Goal: Task Accomplishment & Management: Manage account settings

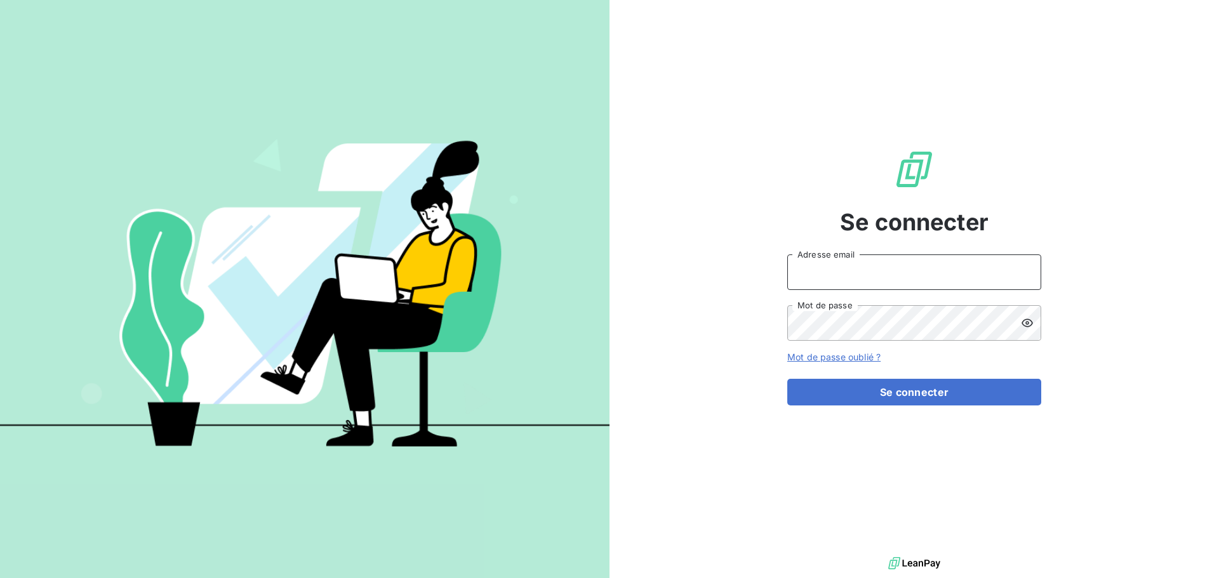
type input "[EMAIL_ADDRESS][DOMAIN_NAME]"
click at [1026, 326] on icon at bounding box center [1027, 323] width 13 height 13
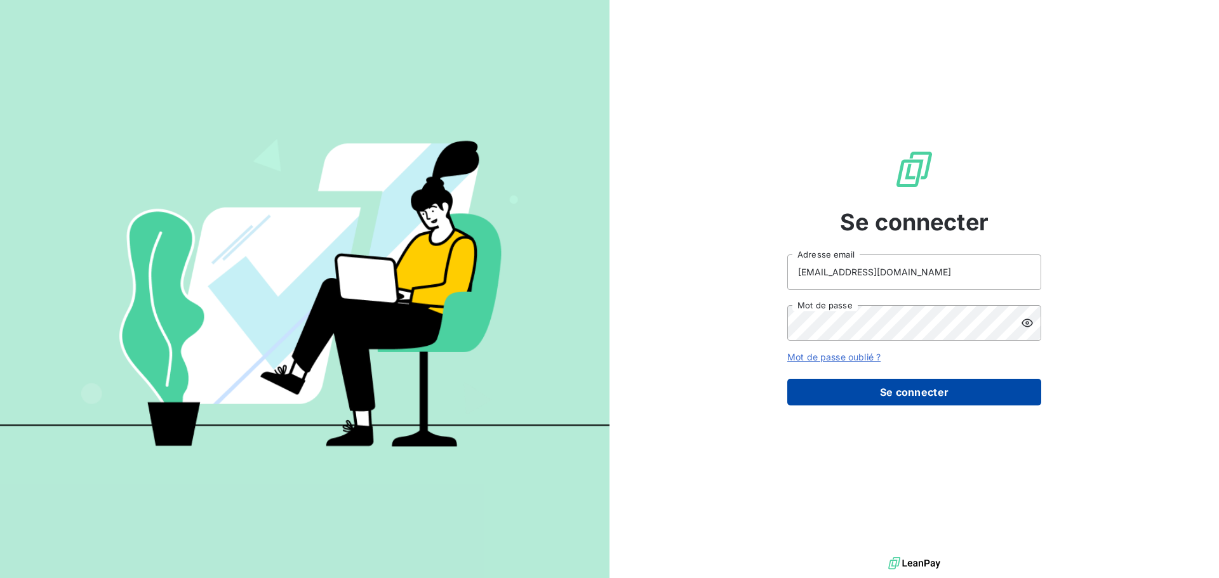
click at [981, 381] on button "Se connecter" at bounding box center [914, 392] width 254 height 27
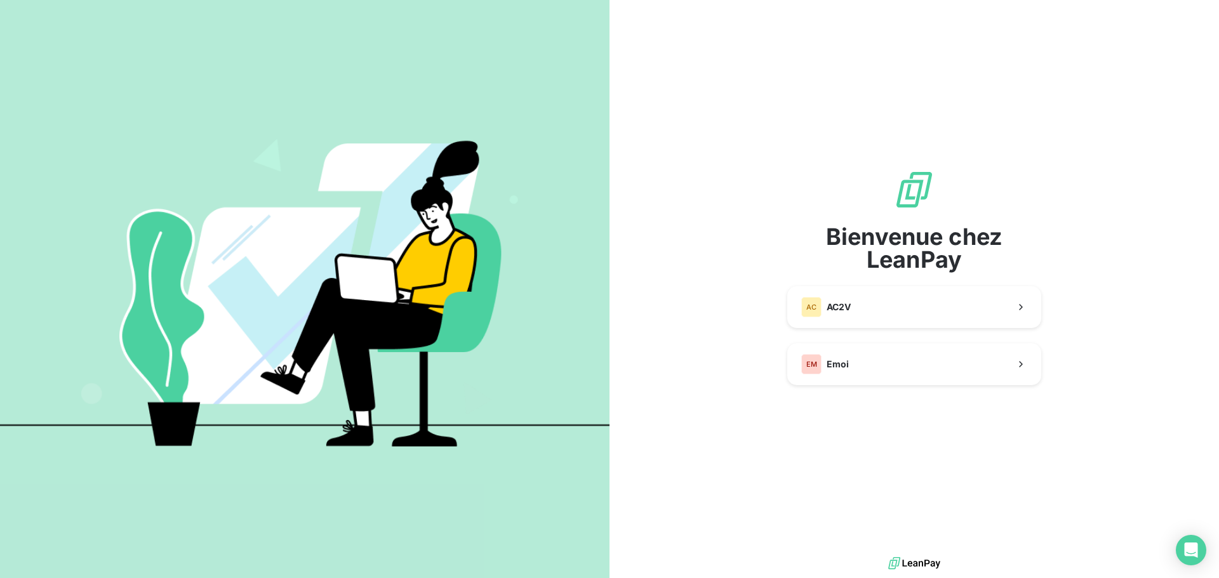
click at [943, 395] on div "Bienvenue chez LeanPay AC AC2V EM Emoi" at bounding box center [914, 277] width 254 height 554
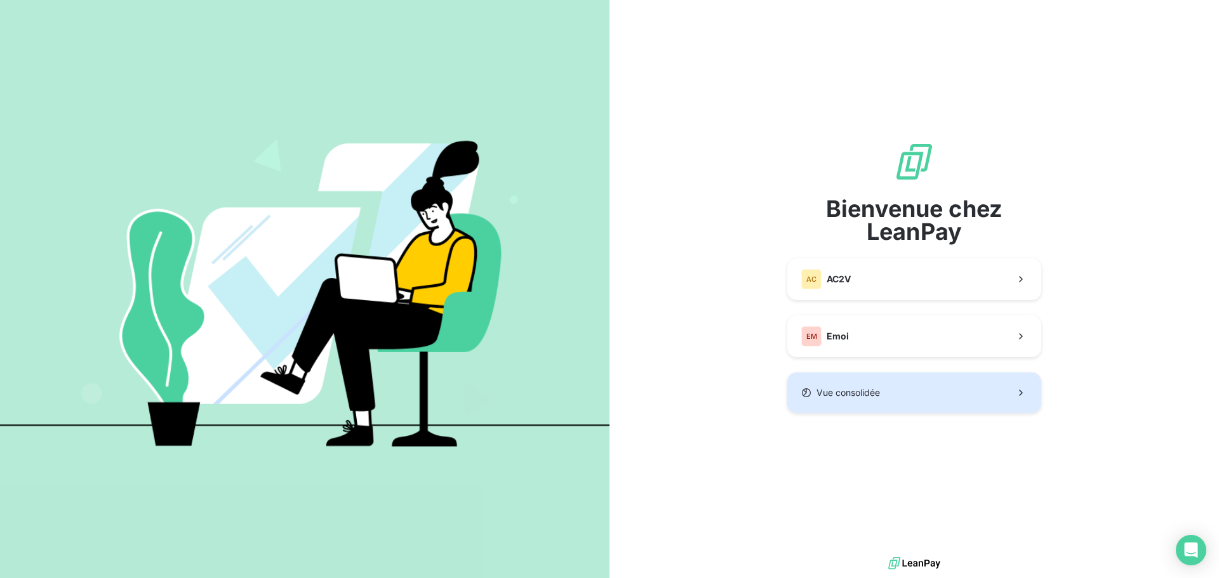
click at [889, 374] on button "Vue consolidée" at bounding box center [914, 393] width 254 height 41
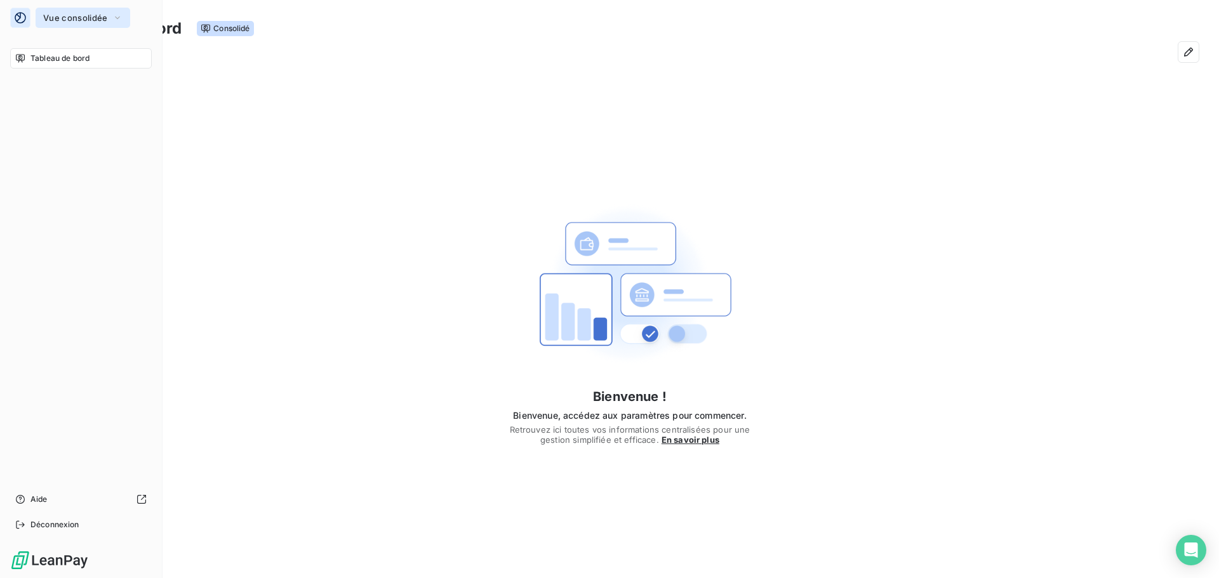
click at [69, 25] on button "Vue consolidée" at bounding box center [83, 18] width 95 height 20
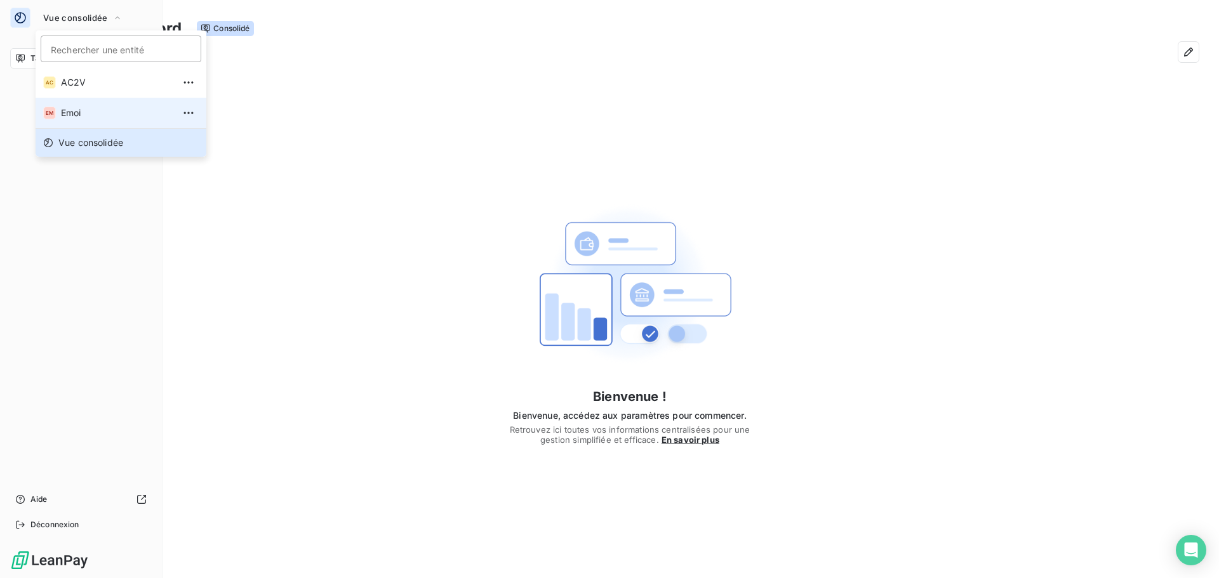
click at [74, 107] on span "Emoi" at bounding box center [117, 113] width 112 height 13
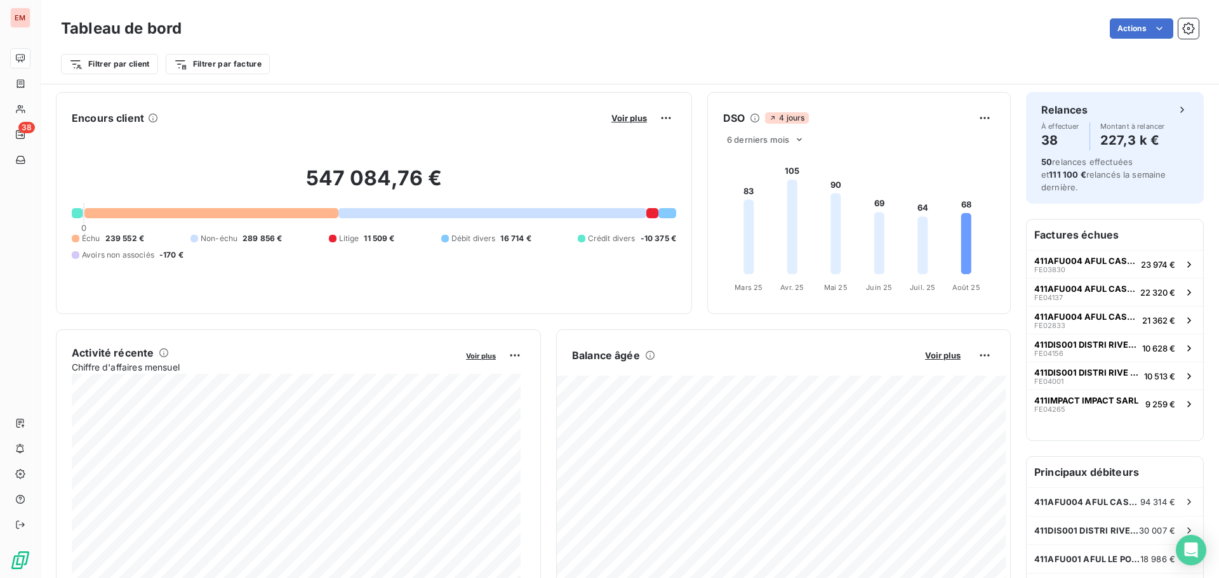
scroll to position [64, 0]
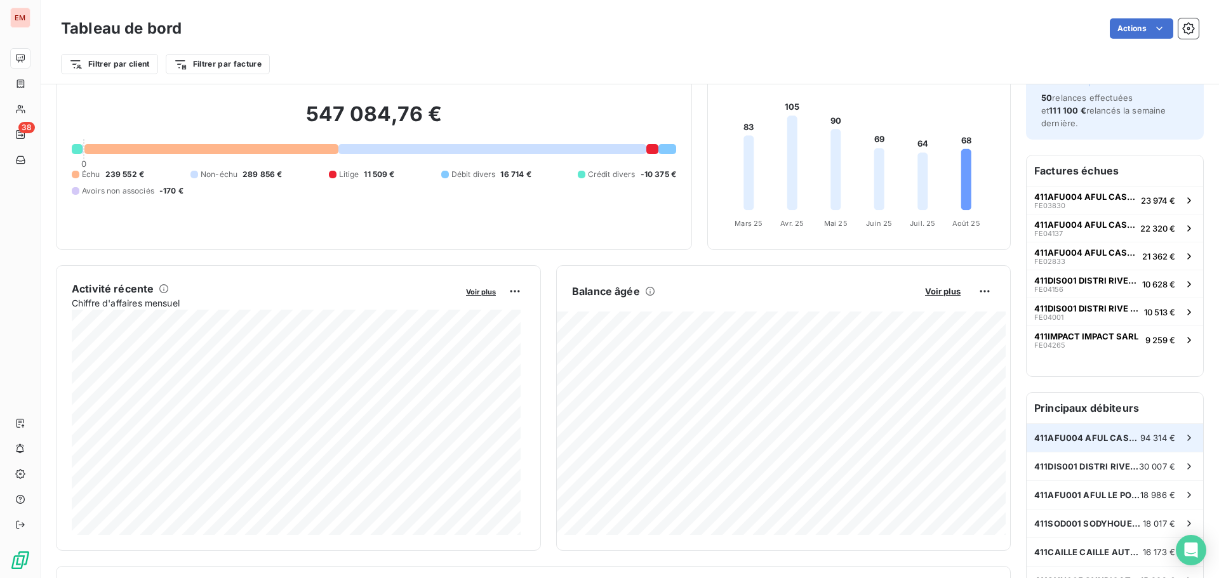
click at [1067, 433] on span "411AFU004 AFUL CASABONA" at bounding box center [1087, 438] width 106 height 10
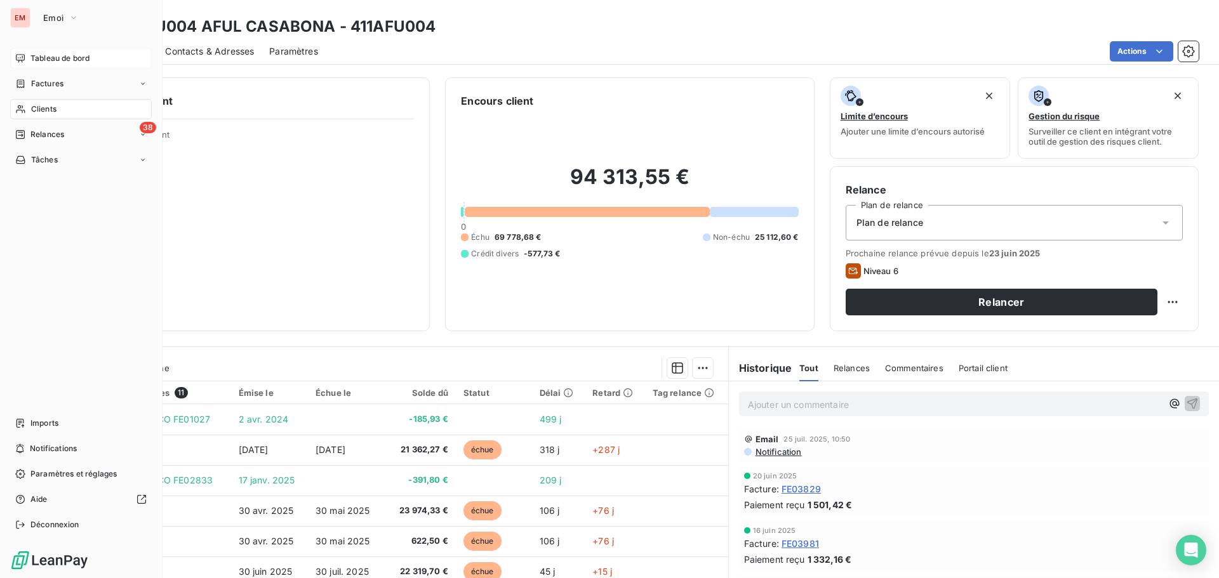
click at [62, 56] on span "Tableau de bord" at bounding box center [59, 58] width 59 height 11
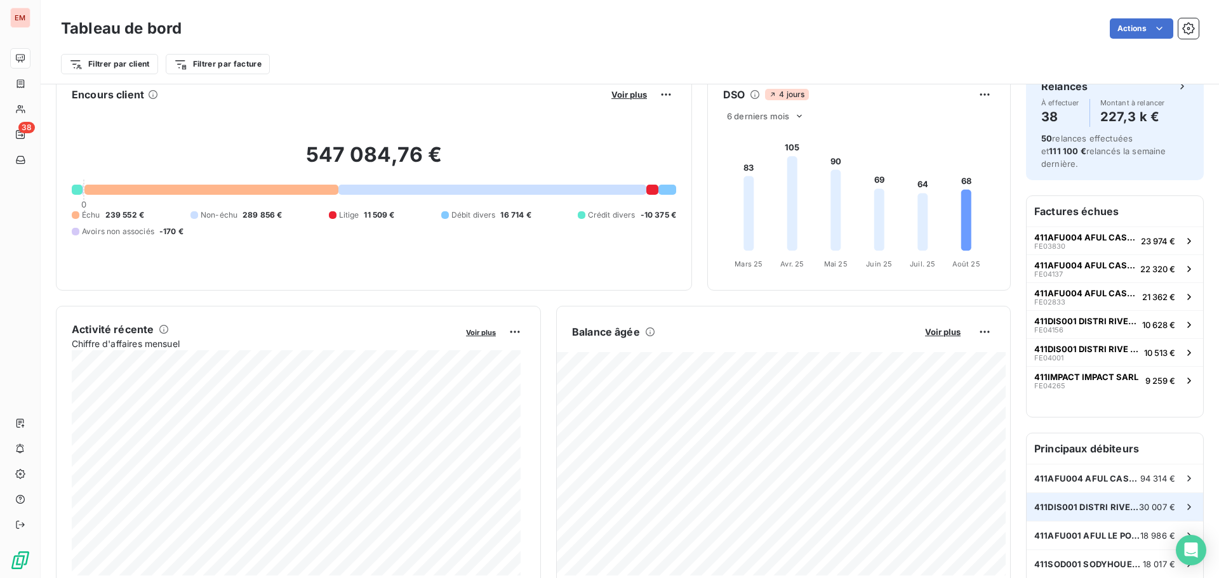
scroll to position [64, 0]
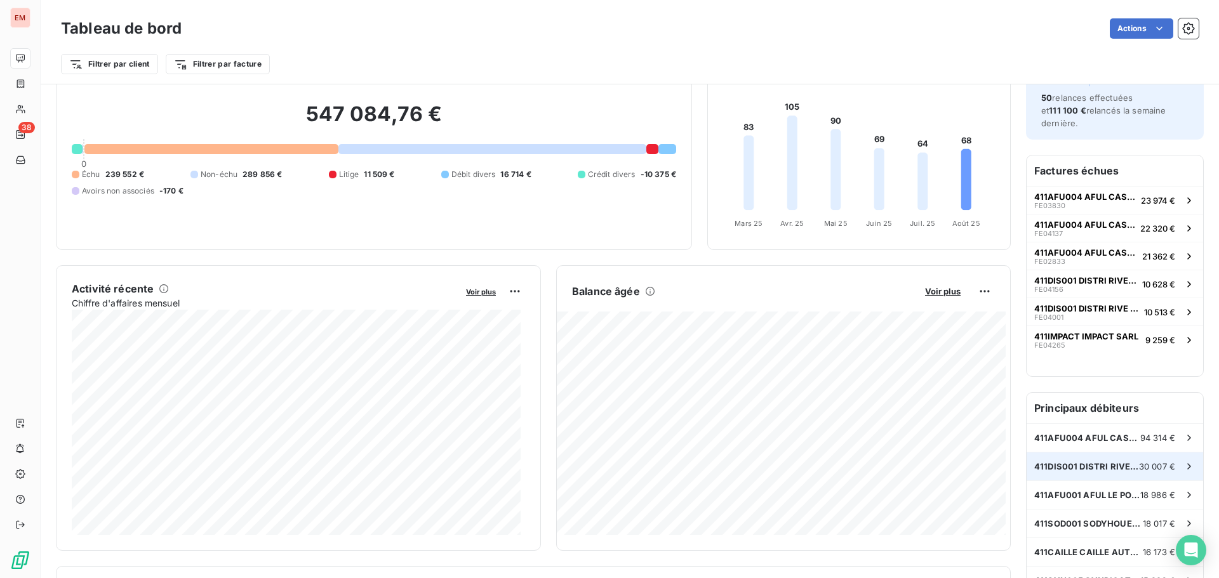
click at [1103, 461] on span "411DIS001 DISTRI RIVE GAUCHE" at bounding box center [1086, 466] width 105 height 10
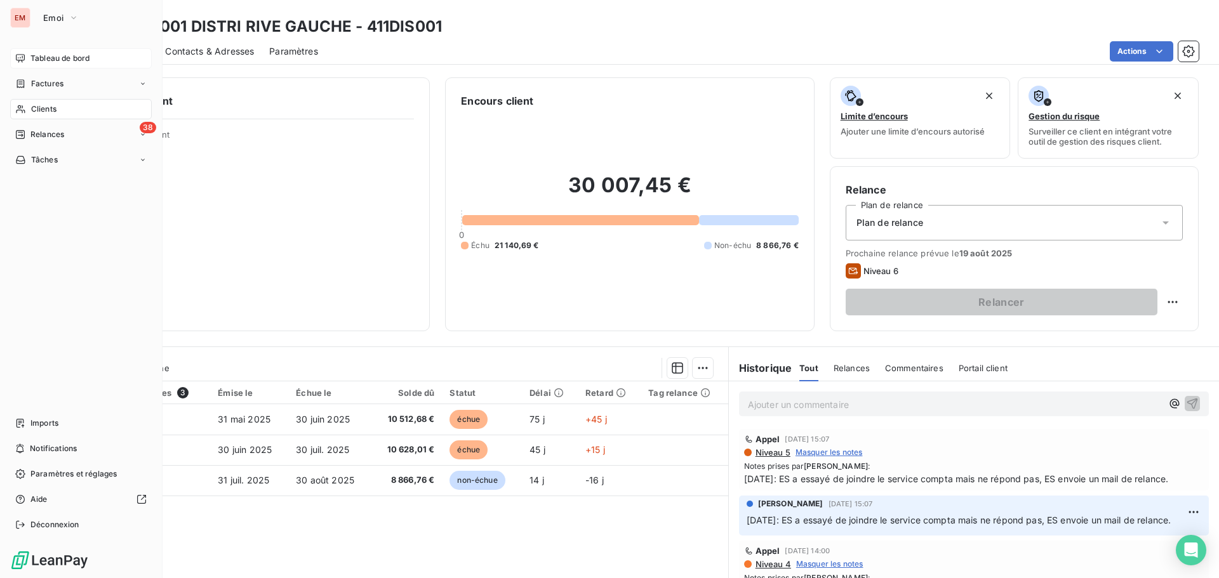
click at [23, 49] on div "Tableau de bord" at bounding box center [81, 58] width 142 height 20
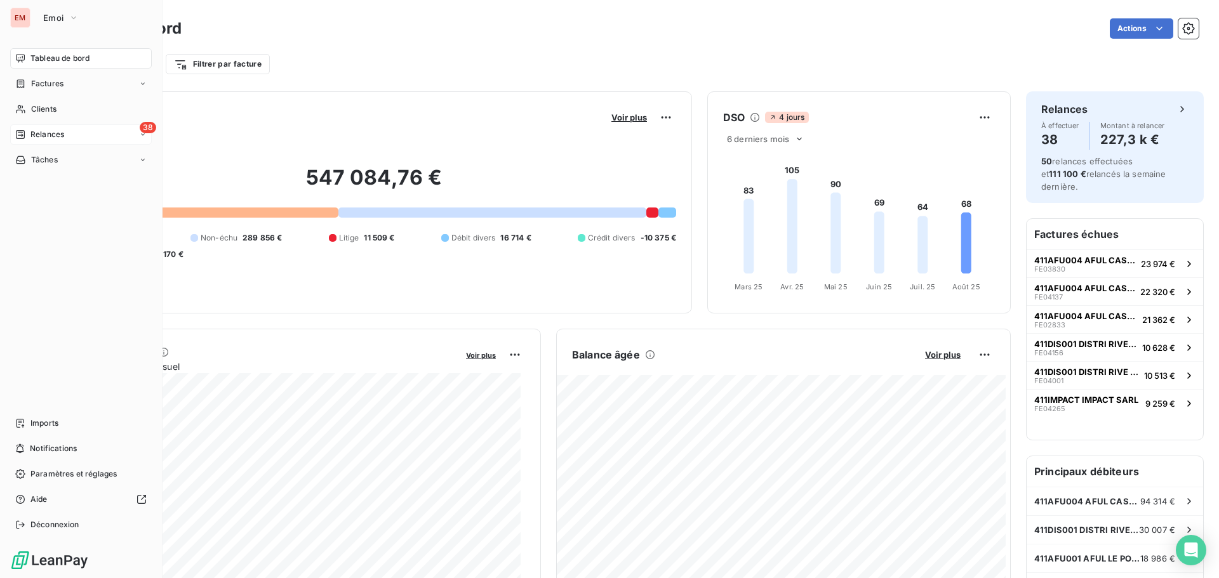
click at [59, 132] on span "Relances" at bounding box center [47, 134] width 34 height 11
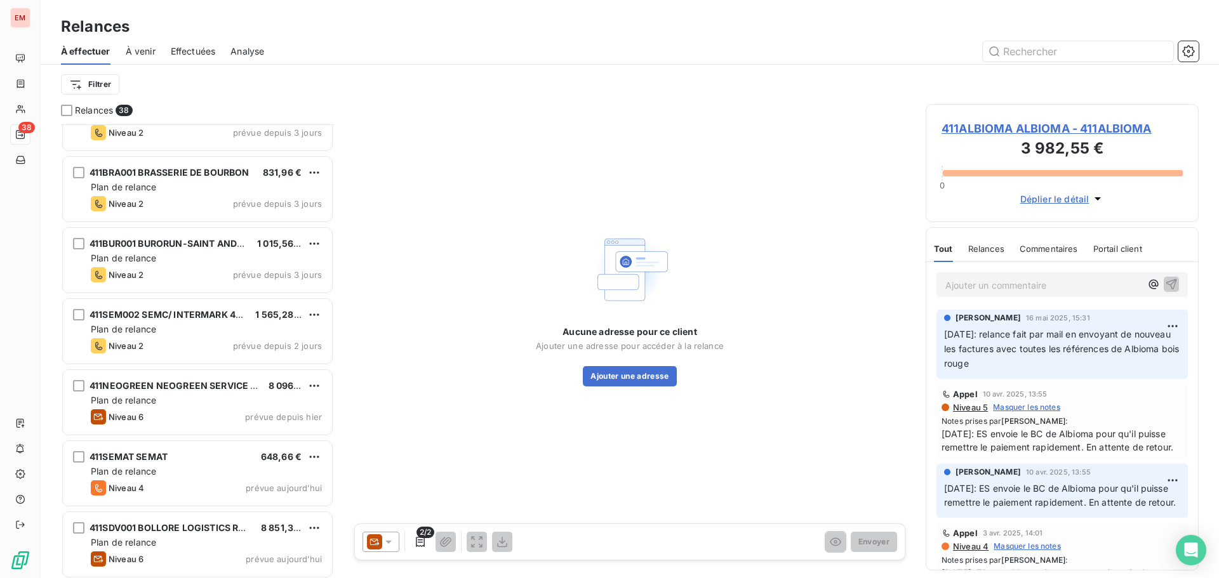
scroll to position [2248, 0]
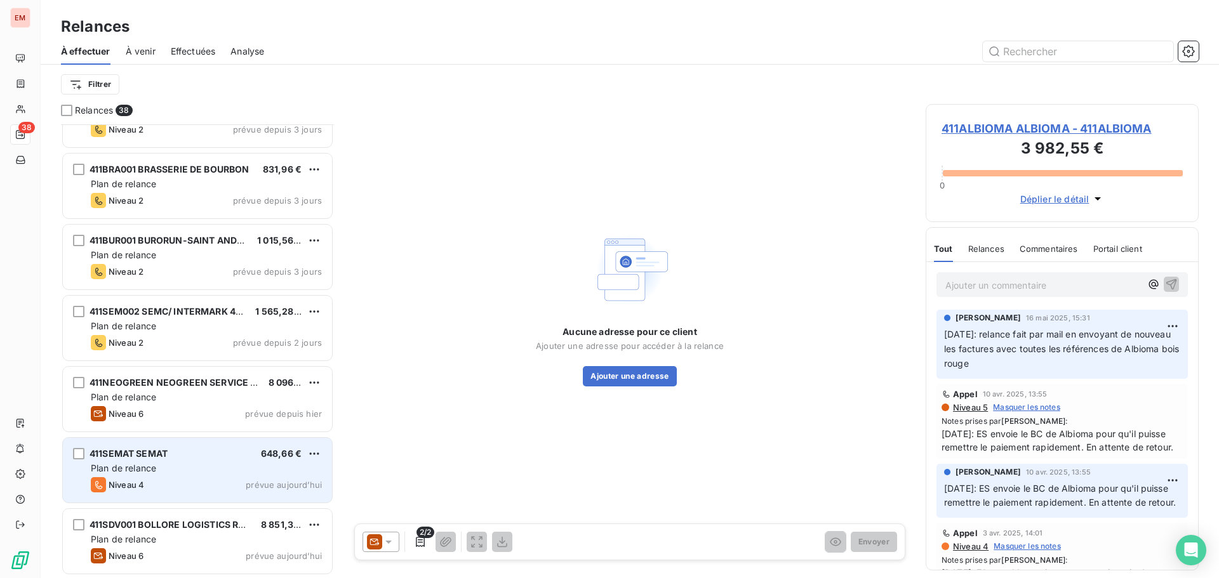
click at [197, 458] on div "411SEMAT SEMAT 648,66 €" at bounding box center [206, 453] width 231 height 11
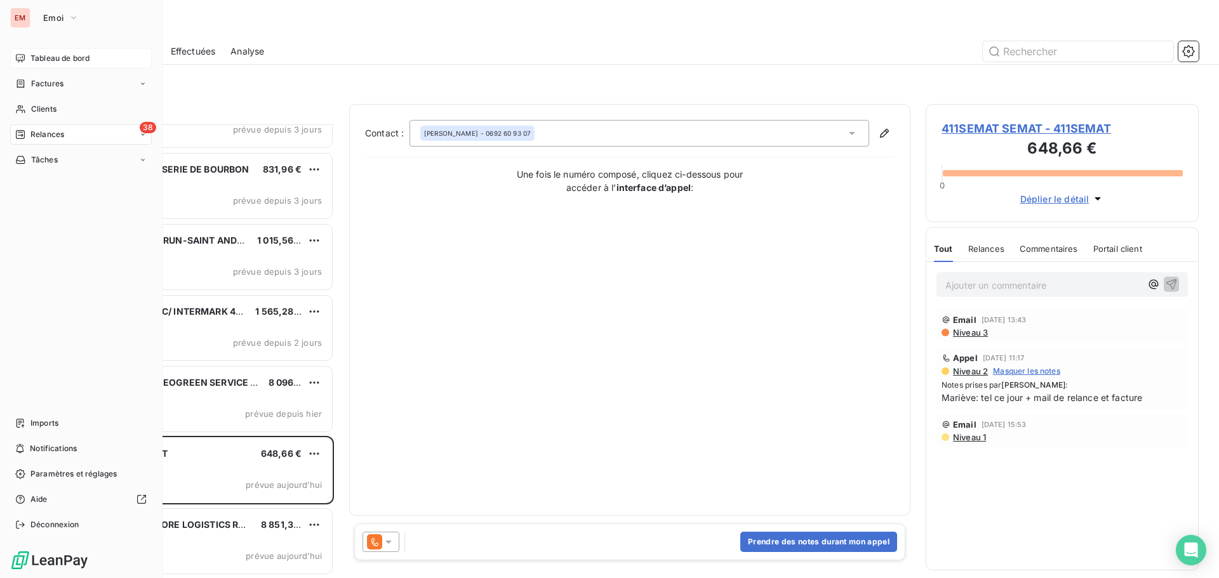
click at [46, 65] on div "Tableau de bord" at bounding box center [81, 58] width 142 height 20
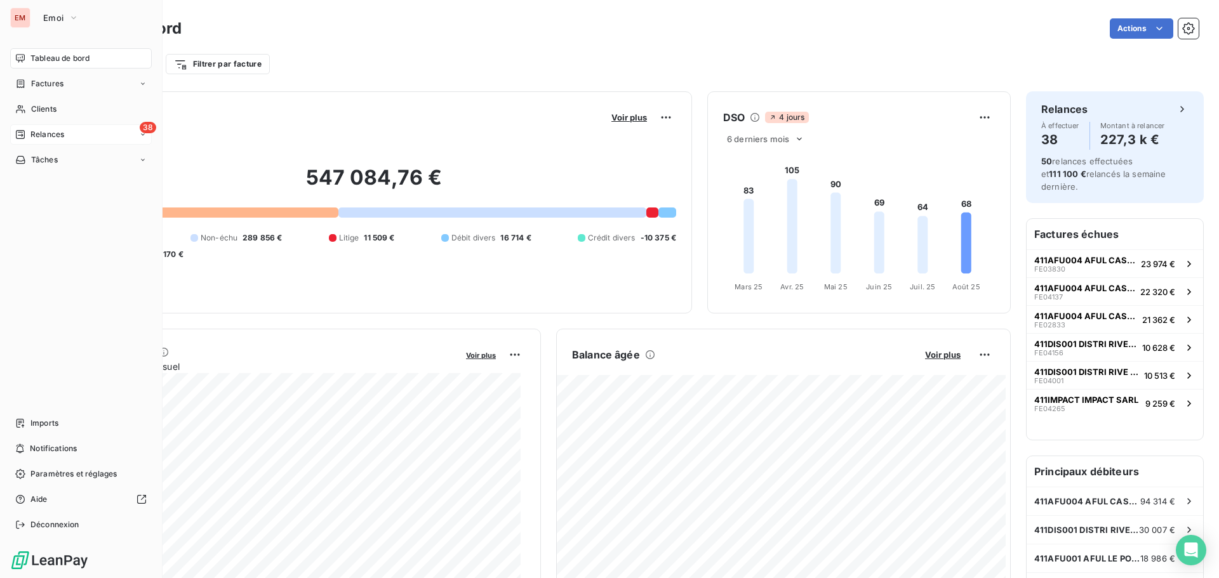
click at [46, 136] on span "Relances" at bounding box center [47, 134] width 34 height 11
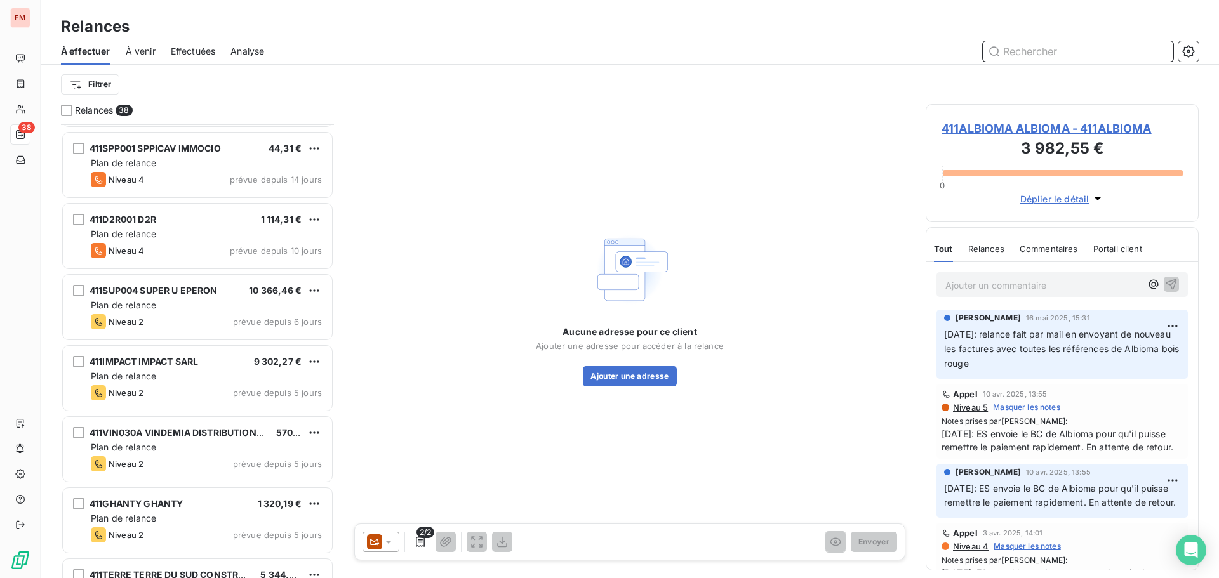
scroll to position [1080, 0]
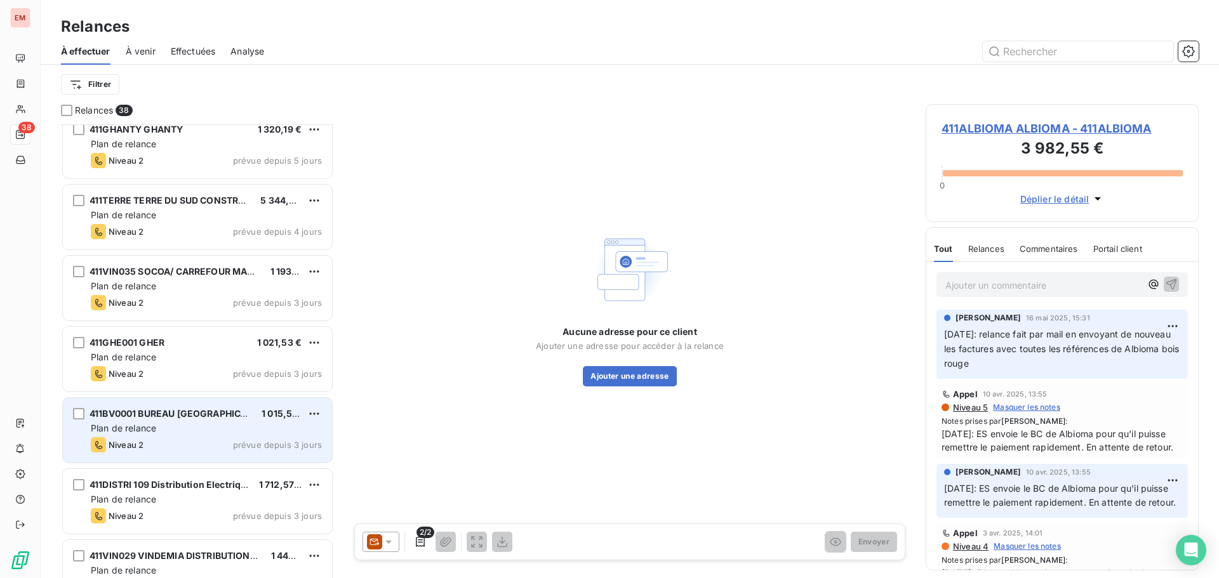
click at [206, 427] on div "Plan de relance" at bounding box center [206, 428] width 231 height 13
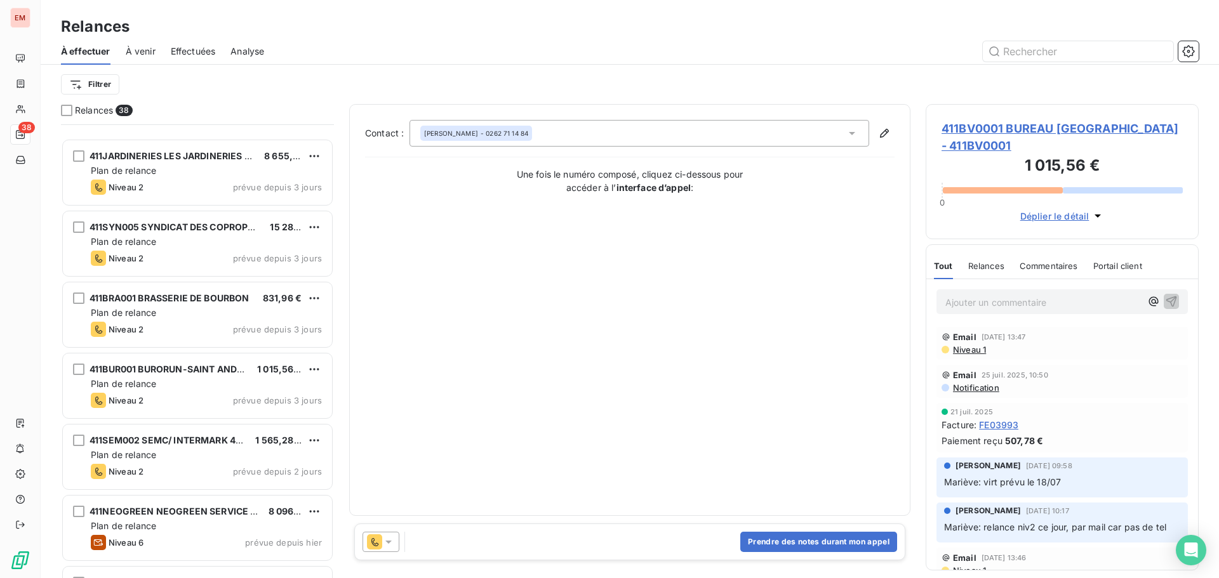
scroll to position [2248, 0]
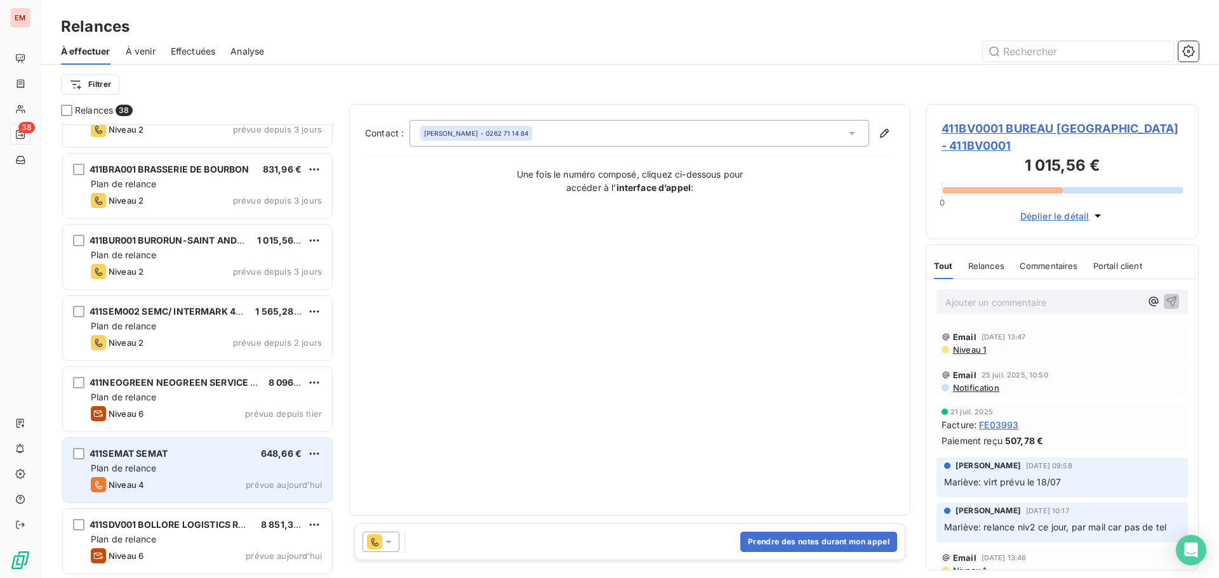
click at [186, 481] on div "Niveau 4 prévue aujourd’hui" at bounding box center [206, 484] width 231 height 15
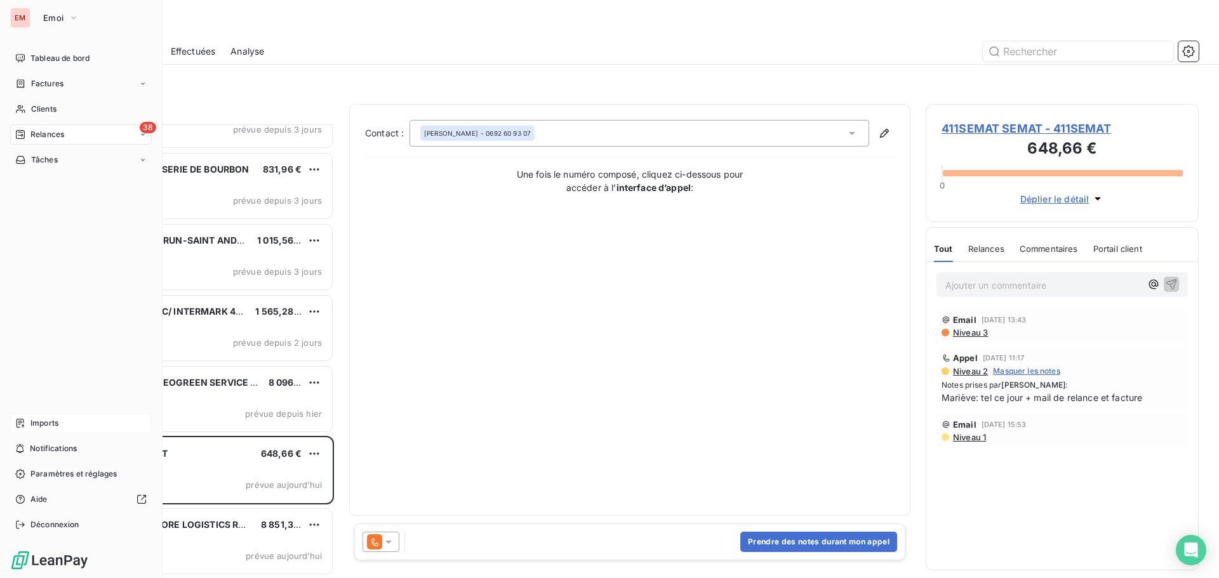
click at [39, 414] on div "Imports" at bounding box center [81, 423] width 142 height 20
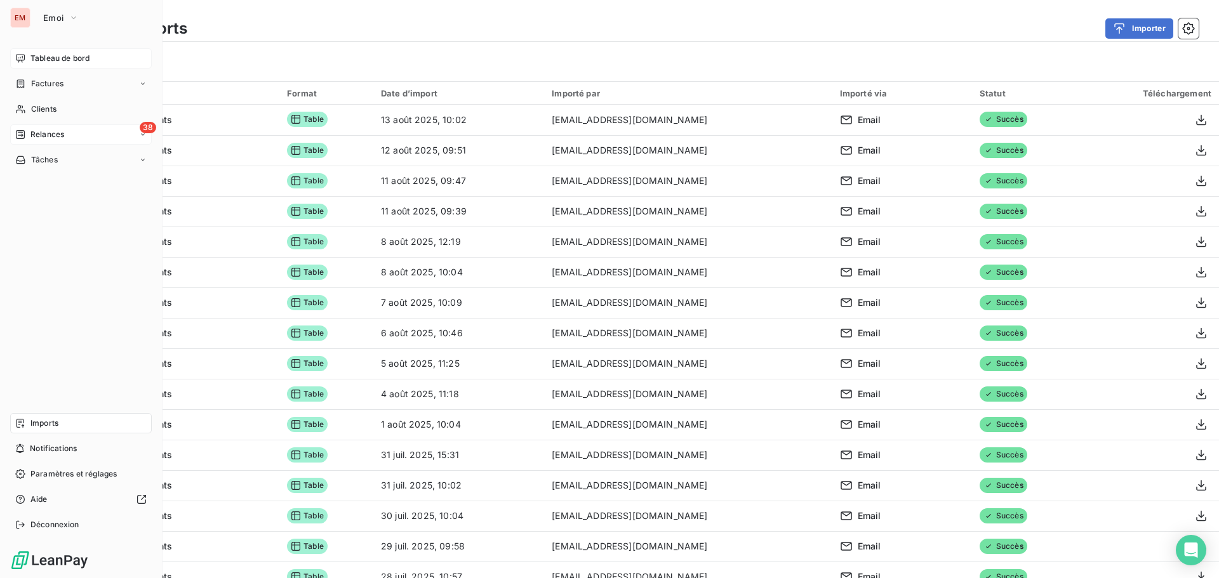
click at [28, 63] on div "Tableau de bord" at bounding box center [81, 58] width 142 height 20
